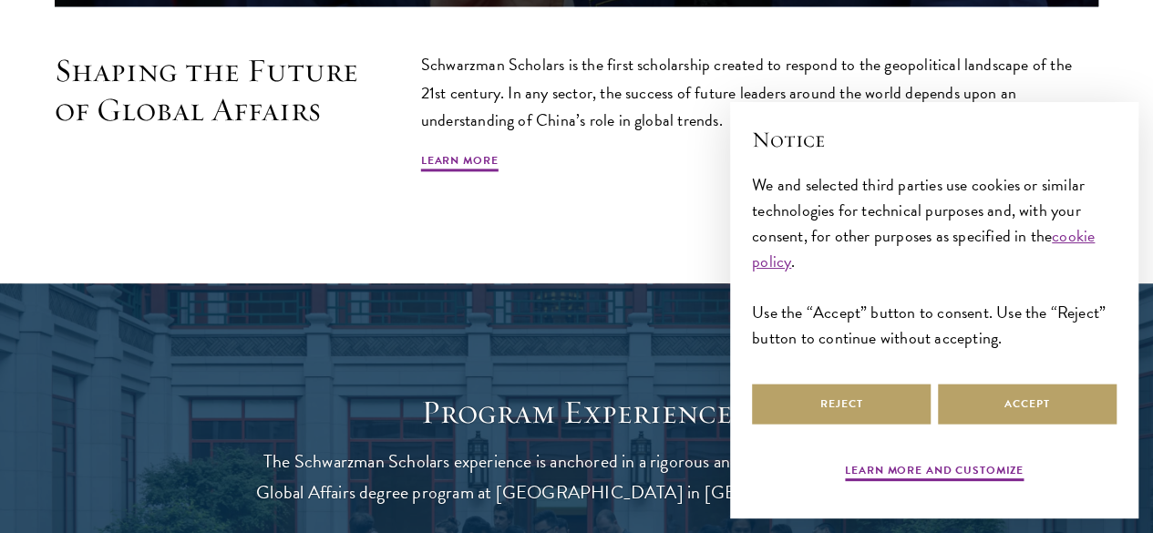
scroll to position [1127, 0]
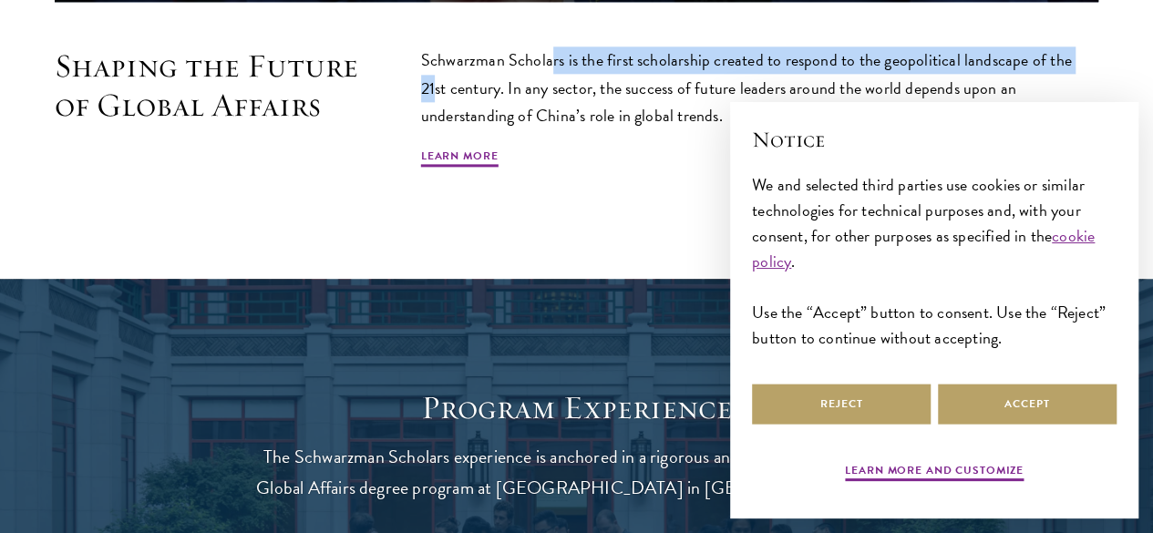
drag, startPoint x: 607, startPoint y: 60, endPoint x: 607, endPoint y: 95, distance: 34.7
click at [607, 95] on p "Schwarzman Scholars is the first scholarship created to respond to the geopolit…" at bounding box center [760, 88] width 678 height 82
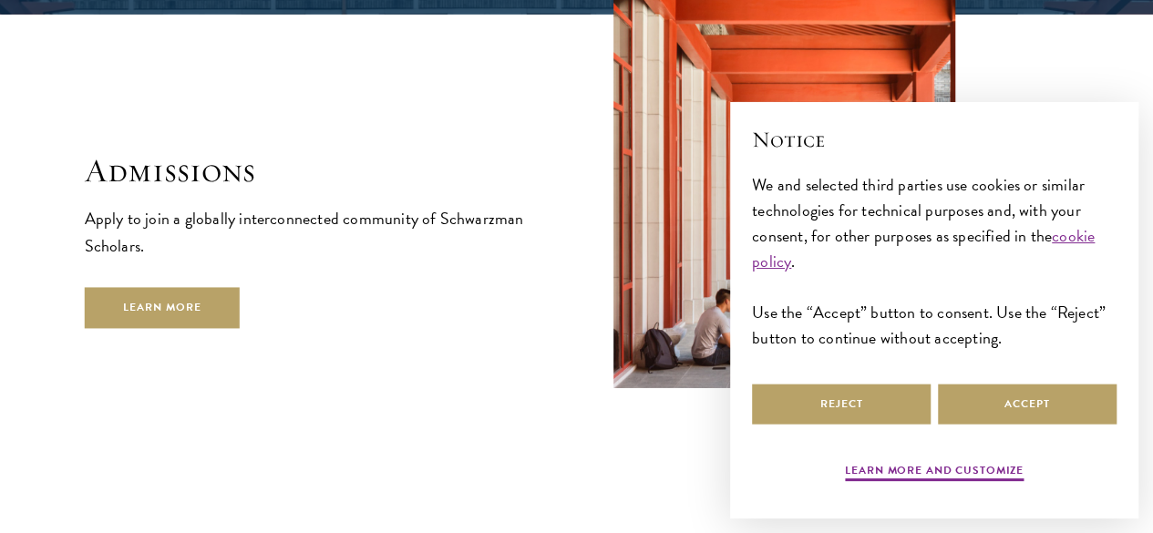
scroll to position [2843, 0]
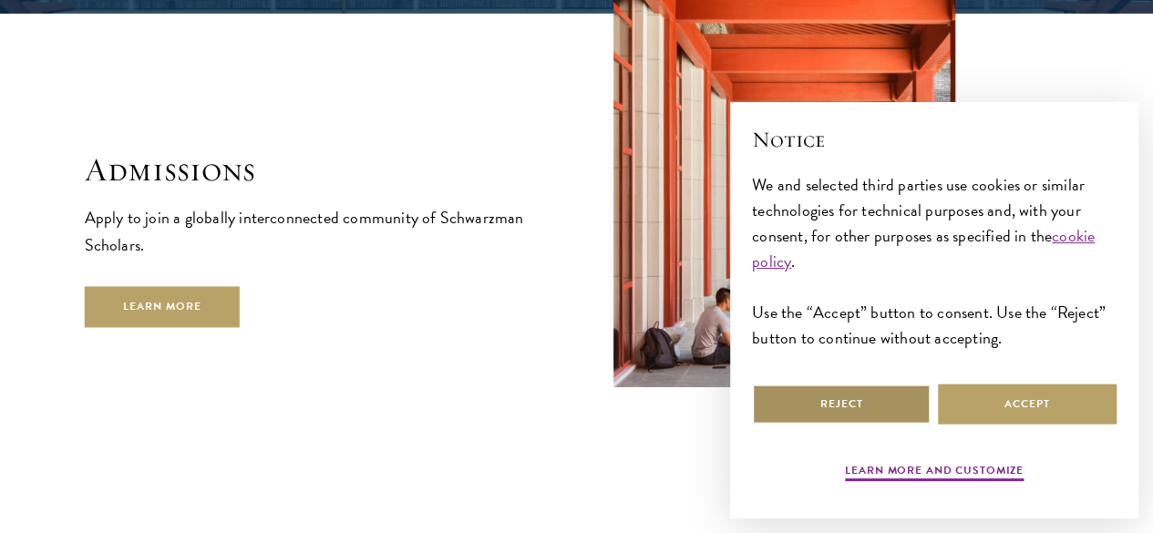
click at [889, 391] on button "Reject" at bounding box center [841, 404] width 179 height 41
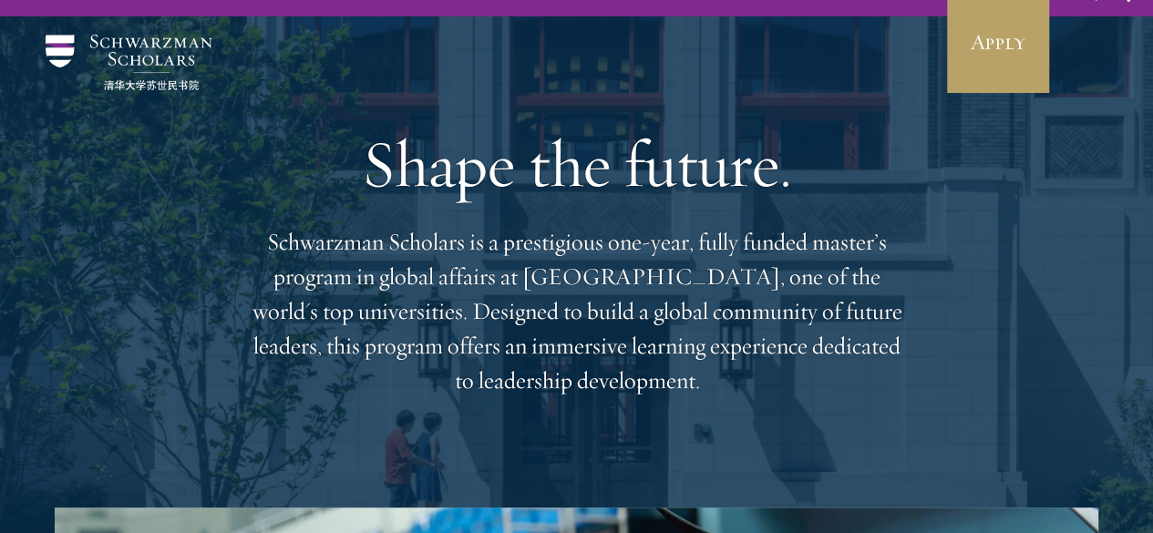
scroll to position [0, 0]
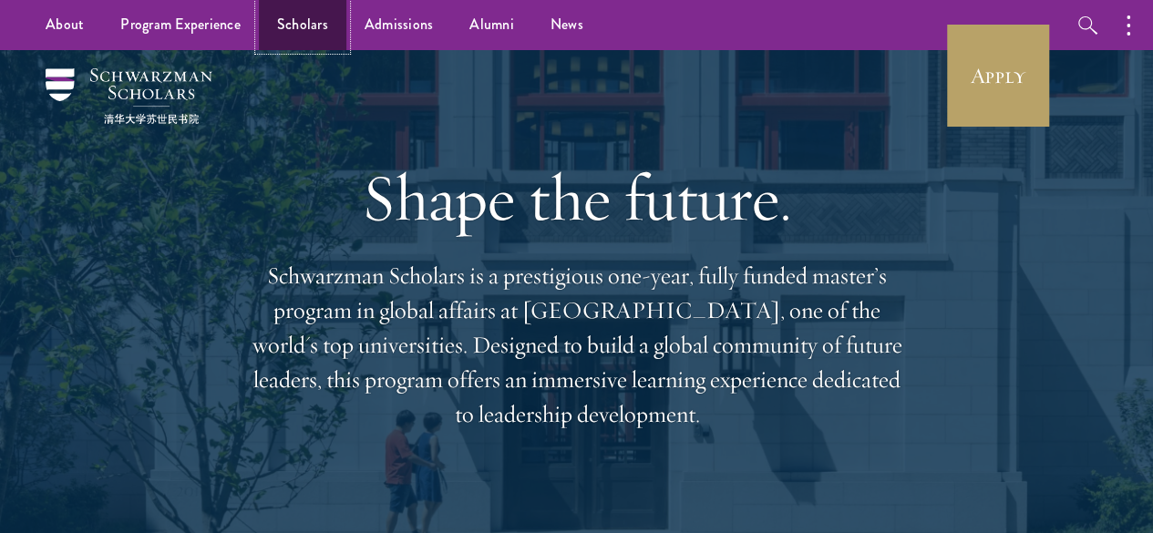
click at [299, 19] on link "Scholars" at bounding box center [303, 25] width 88 height 50
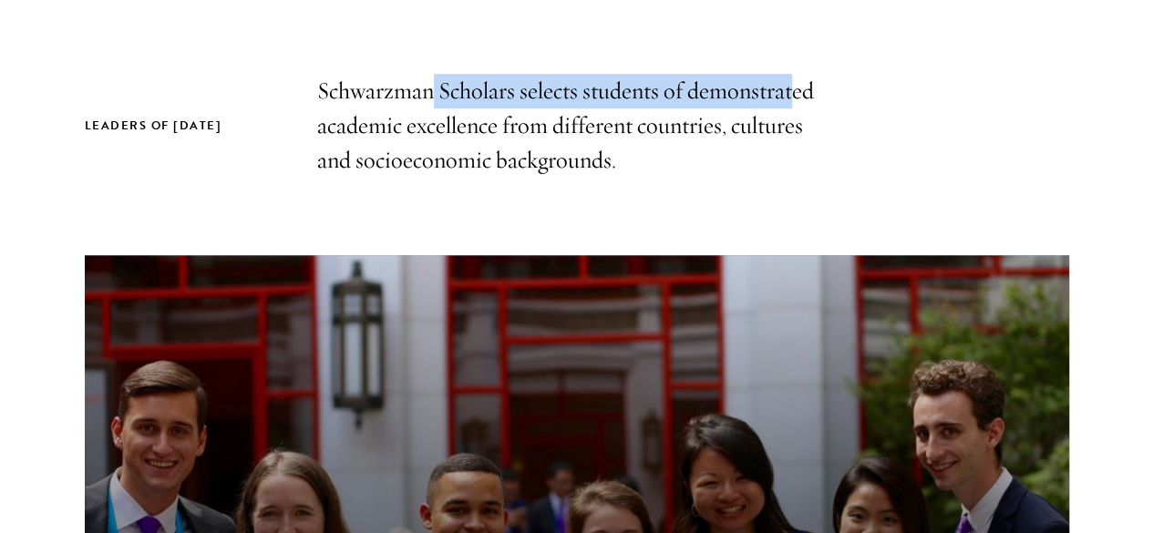
scroll to position [578, 0]
drag, startPoint x: 450, startPoint y: 85, endPoint x: 438, endPoint y: 187, distance: 102.9
click at [438, 178] on p "Schwarzman Scholars selects students of demonstrated academic excellence from d…" at bounding box center [577, 126] width 520 height 104
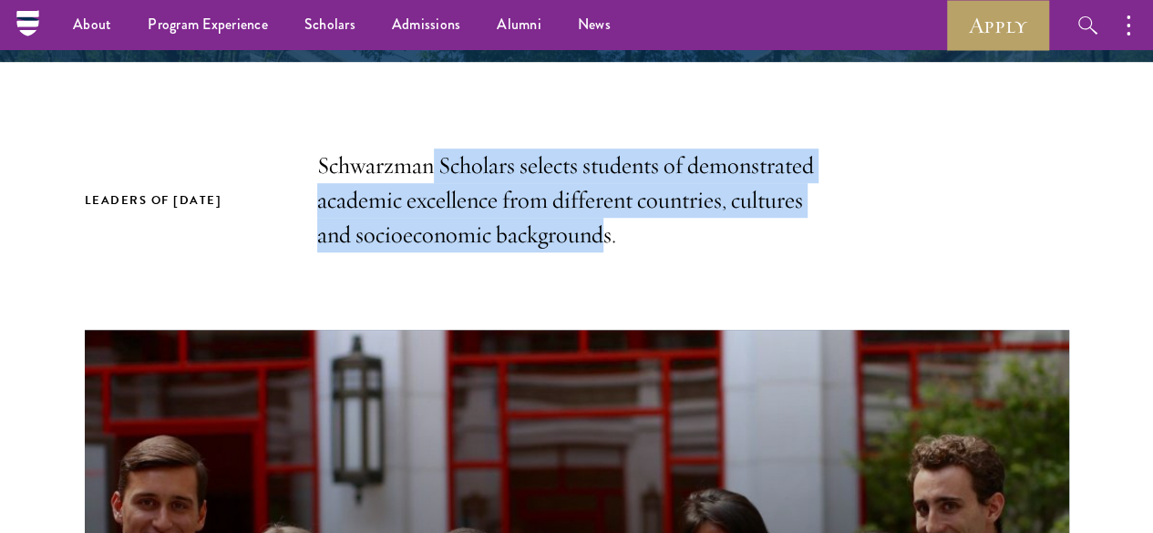
scroll to position [0, 0]
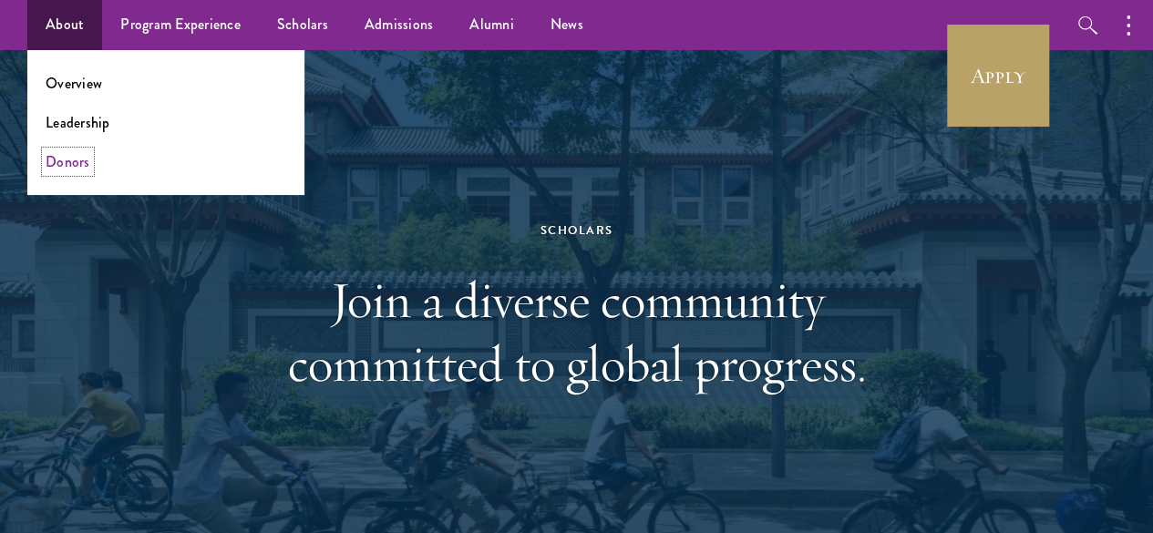
click at [73, 166] on link "Donors" at bounding box center [68, 161] width 45 height 21
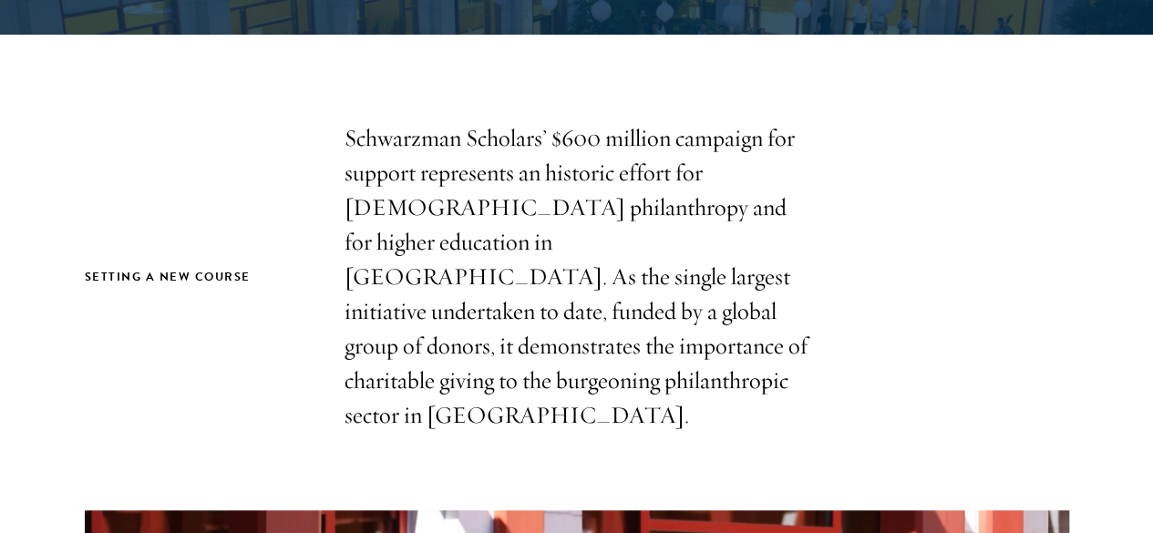
scroll to position [471, 0]
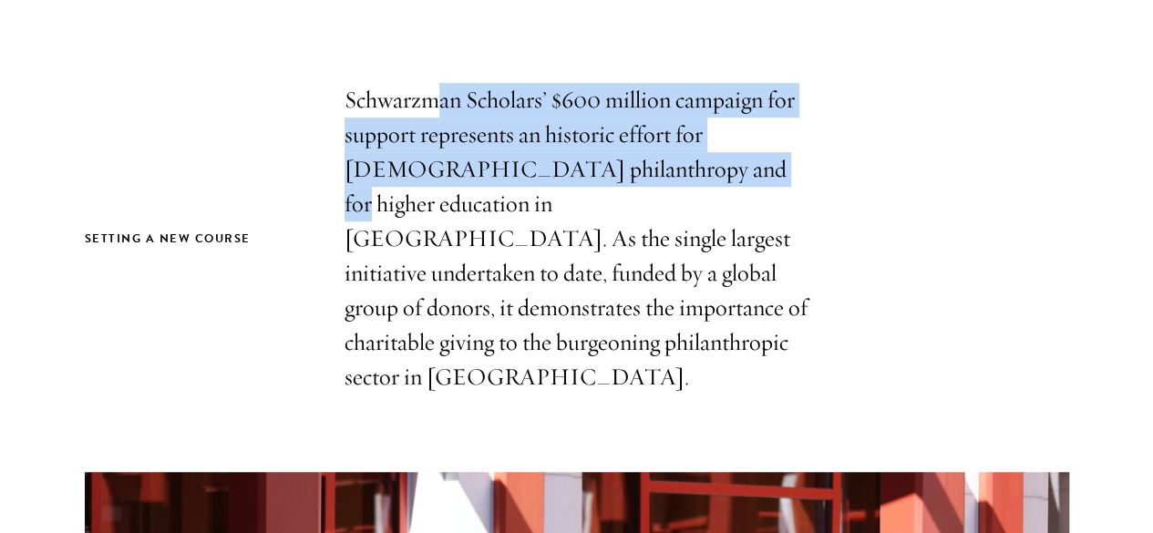
drag, startPoint x: 456, startPoint y: 109, endPoint x: 456, endPoint y: 231, distance: 122.2
click at [456, 231] on p "Schwarzman Scholars’ $600 million campaign for support represents an historic e…" at bounding box center [577, 239] width 465 height 312
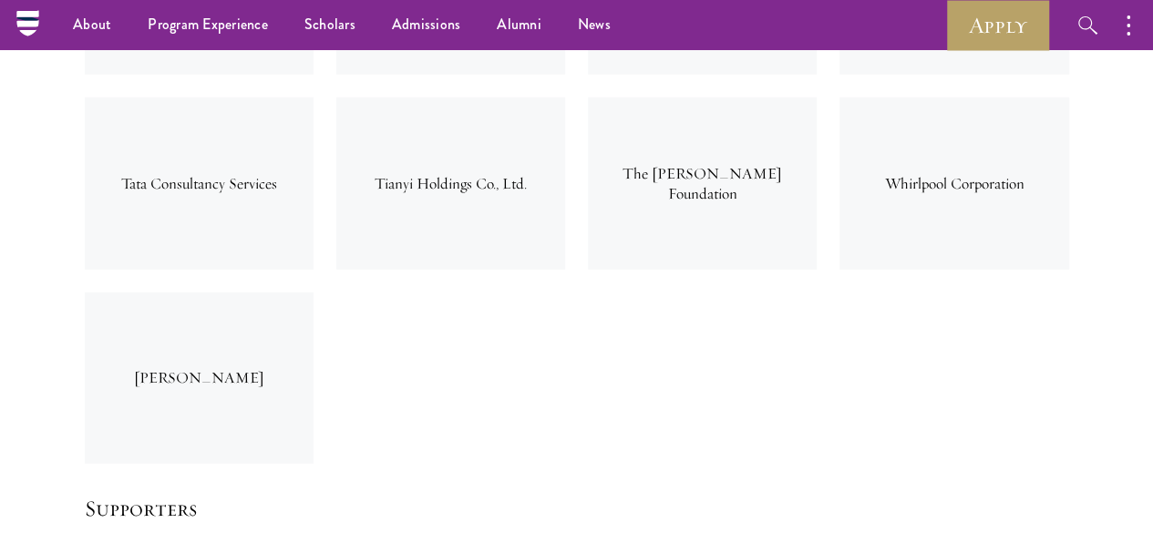
scroll to position [5776, 0]
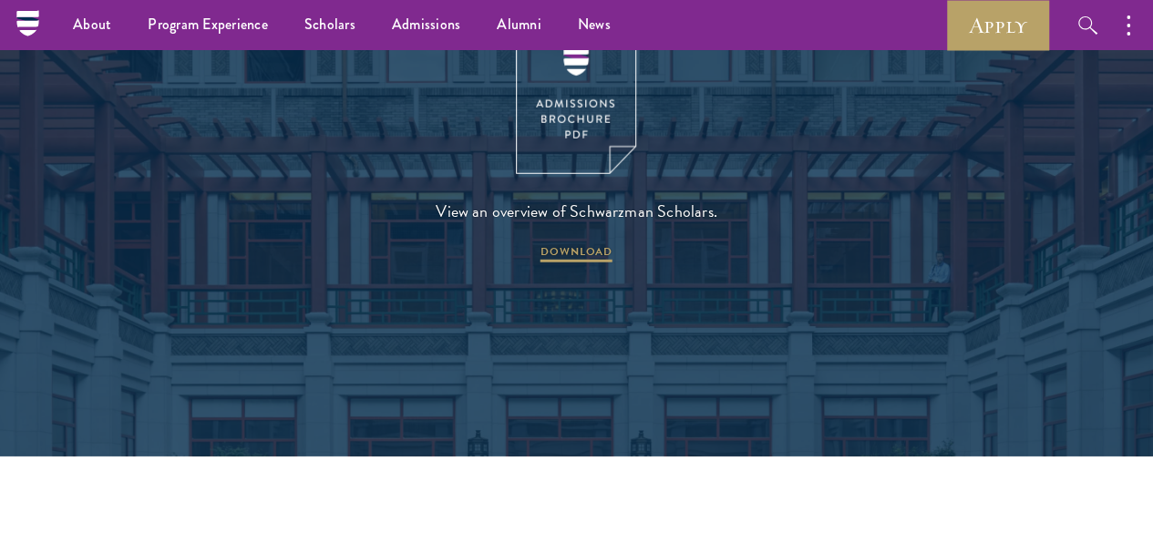
scroll to position [2379, 0]
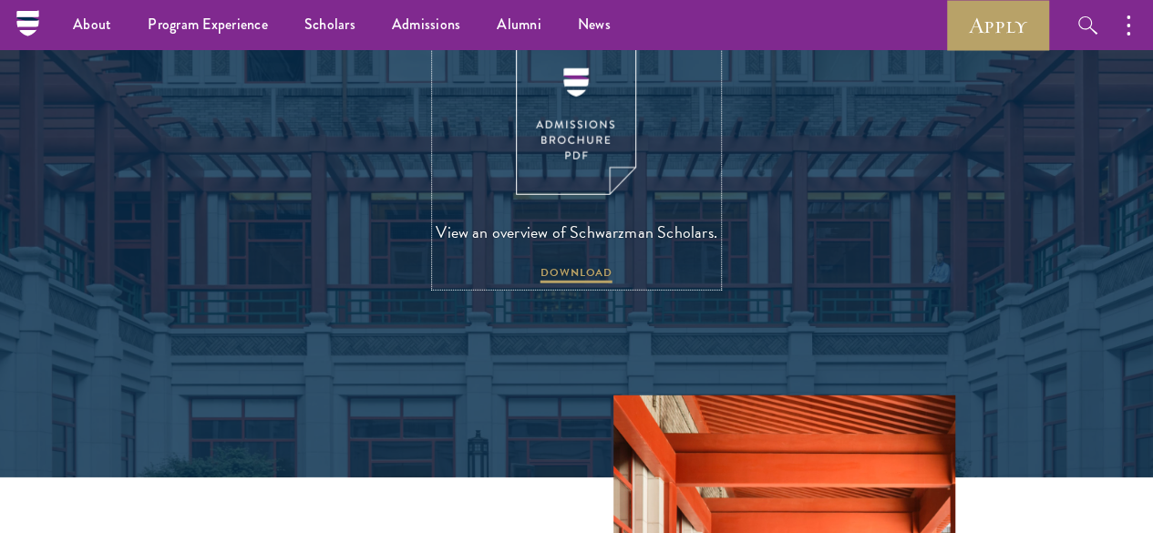
click at [589, 171] on img at bounding box center [576, 117] width 120 height 156
